Goal: Transaction & Acquisition: Purchase product/service

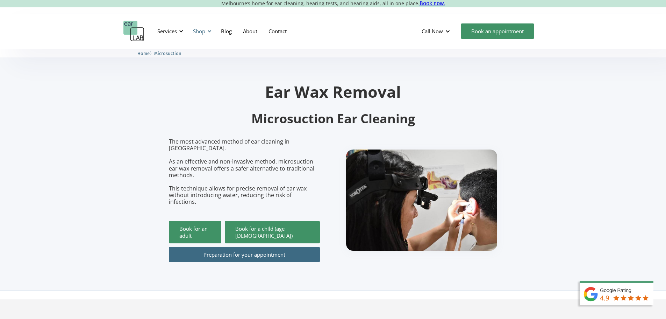
click at [203, 31] on div "Shop" at bounding box center [199, 31] width 12 height 7
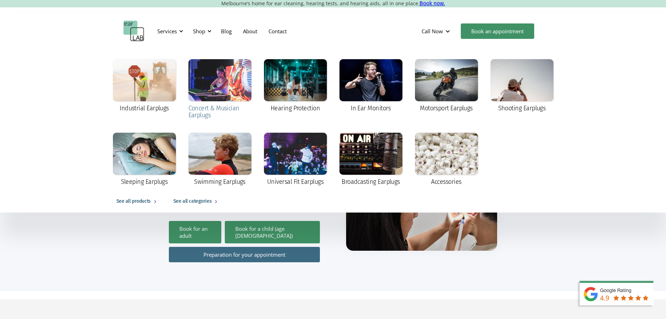
click at [229, 79] on div at bounding box center [219, 80] width 63 height 42
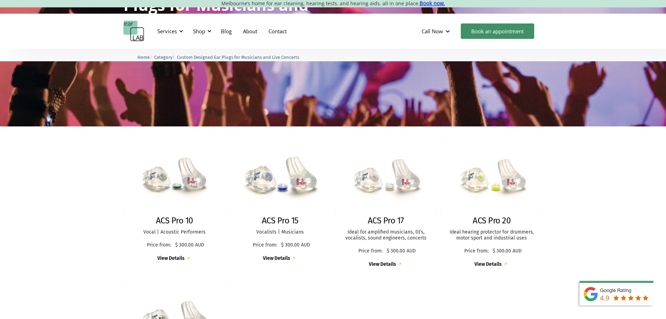
scroll to position [140, 0]
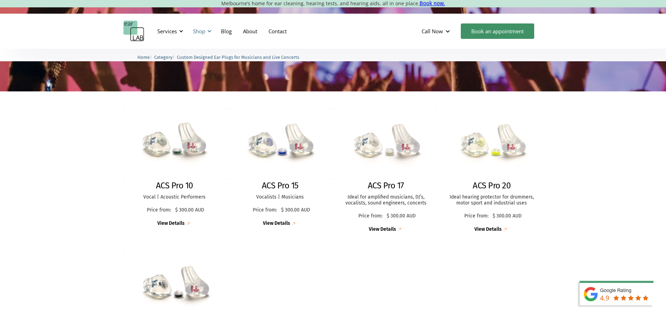
click at [201, 31] on div "Shop" at bounding box center [199, 31] width 12 height 7
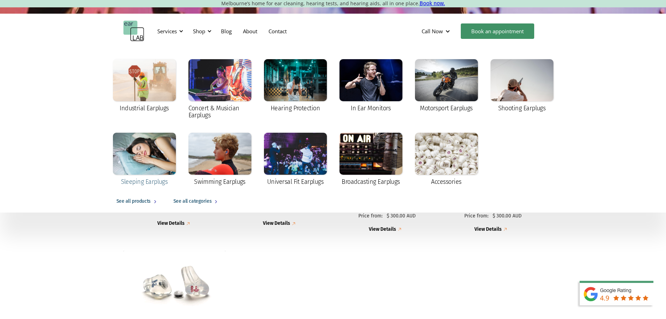
click at [154, 167] on div at bounding box center [144, 154] width 63 height 42
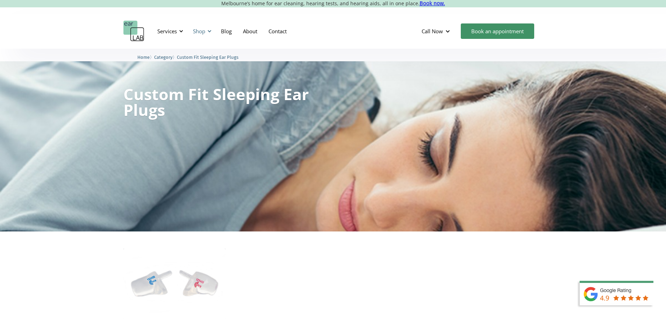
click at [198, 30] on div "Shop" at bounding box center [199, 31] width 12 height 7
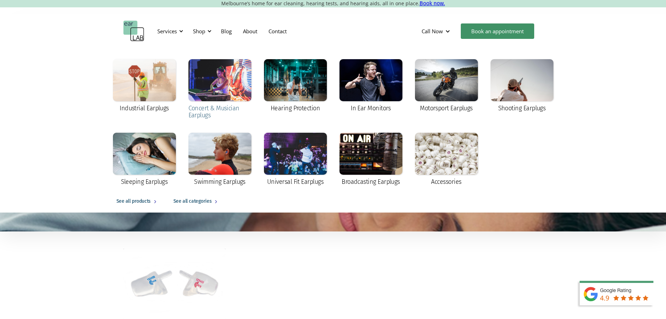
click at [211, 87] on div at bounding box center [219, 80] width 63 height 42
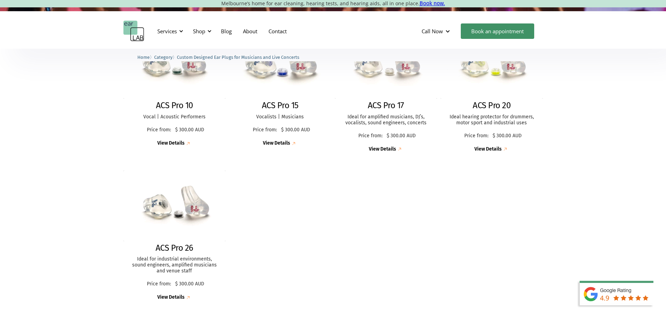
scroll to position [245, 0]
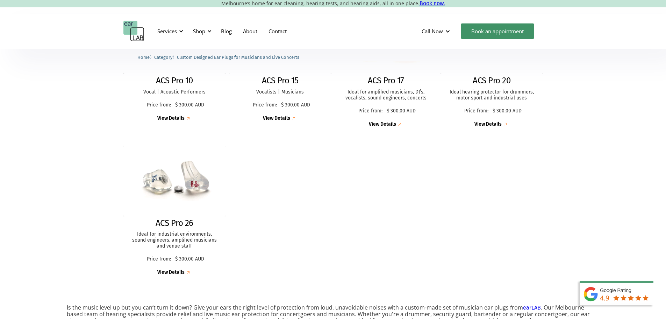
click at [378, 81] on h2 "ACS Pro 17" at bounding box center [386, 81] width 36 height 10
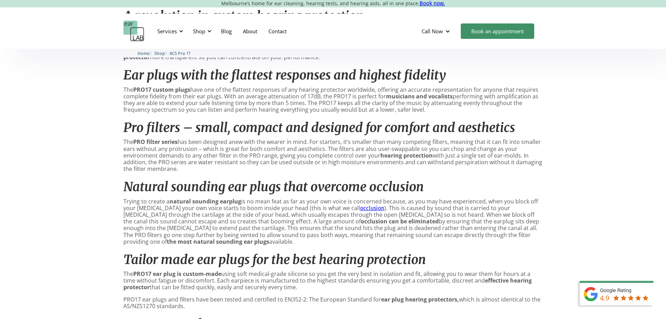
scroll to position [455, 0]
